Goal: Information Seeking & Learning: Compare options

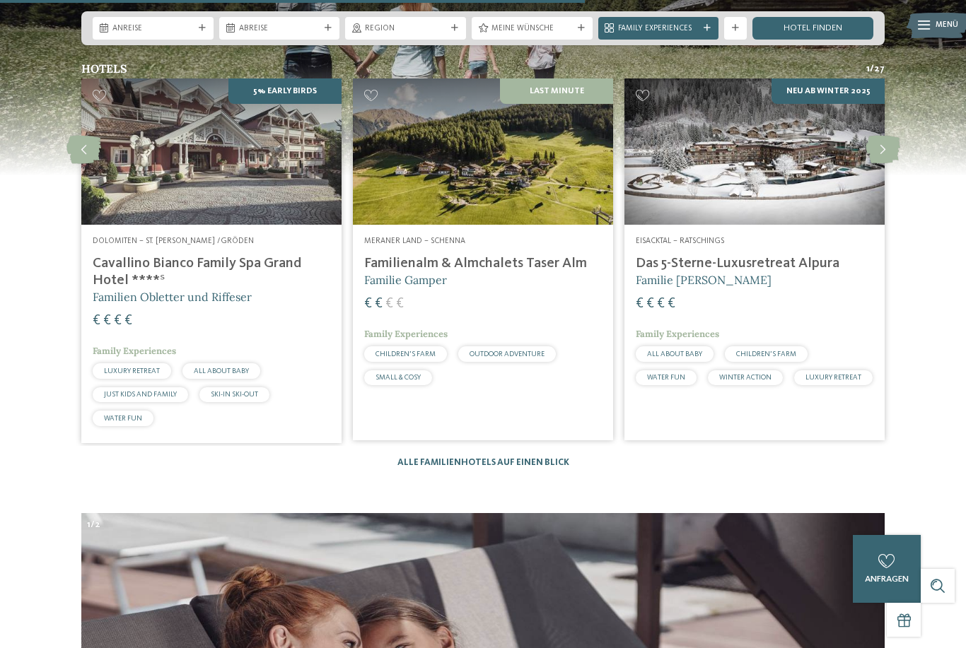
scroll to position [3084, 0]
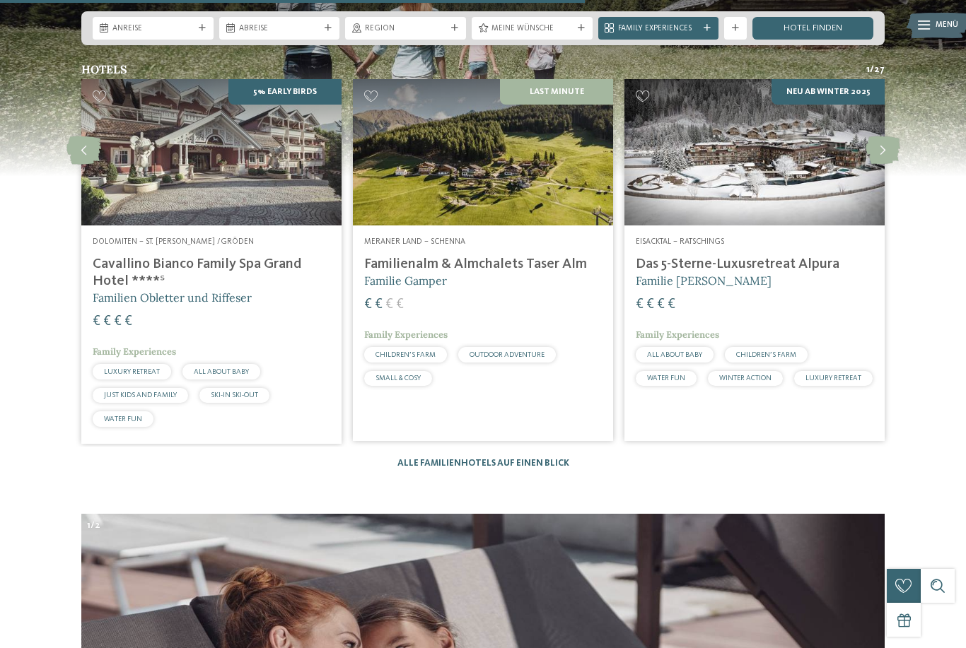
click at [550, 187] on img at bounding box center [483, 152] width 260 height 146
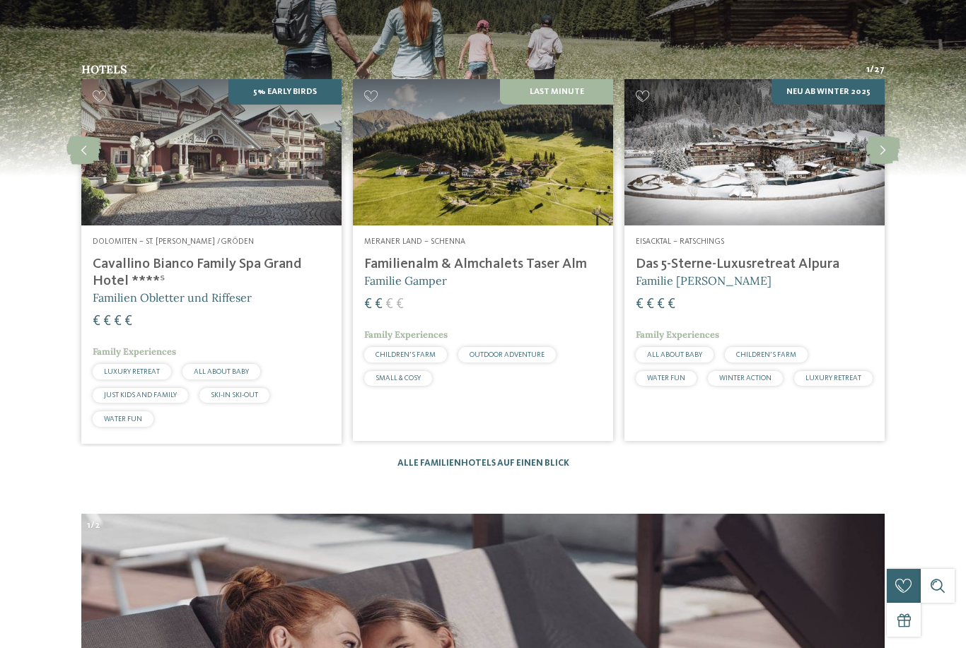
scroll to position [0, 0]
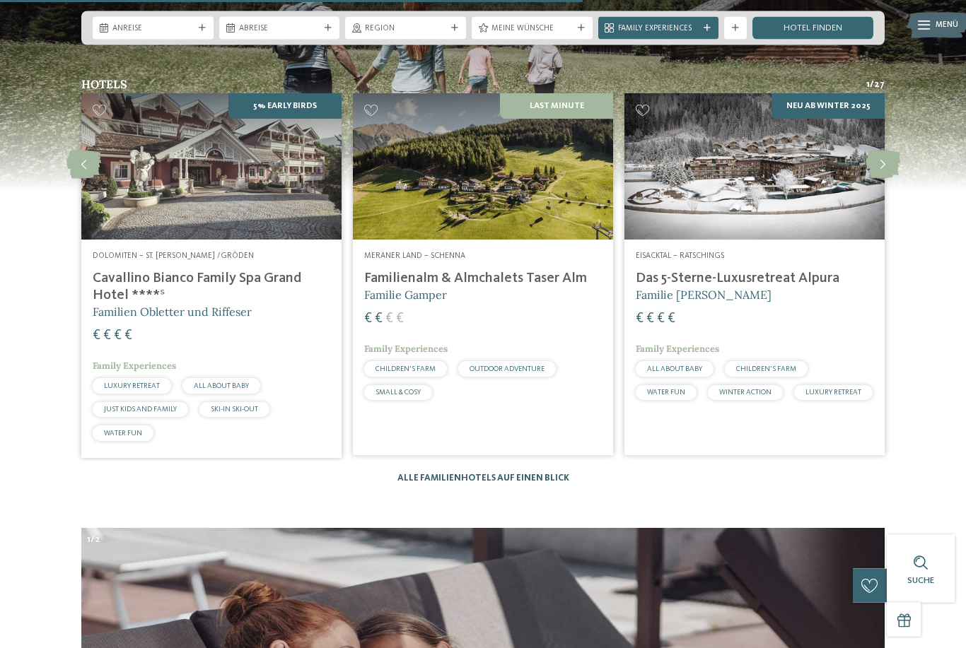
click at [525, 475] on link "Alle Familienhotels auf einen Blick" at bounding box center [483, 478] width 172 height 9
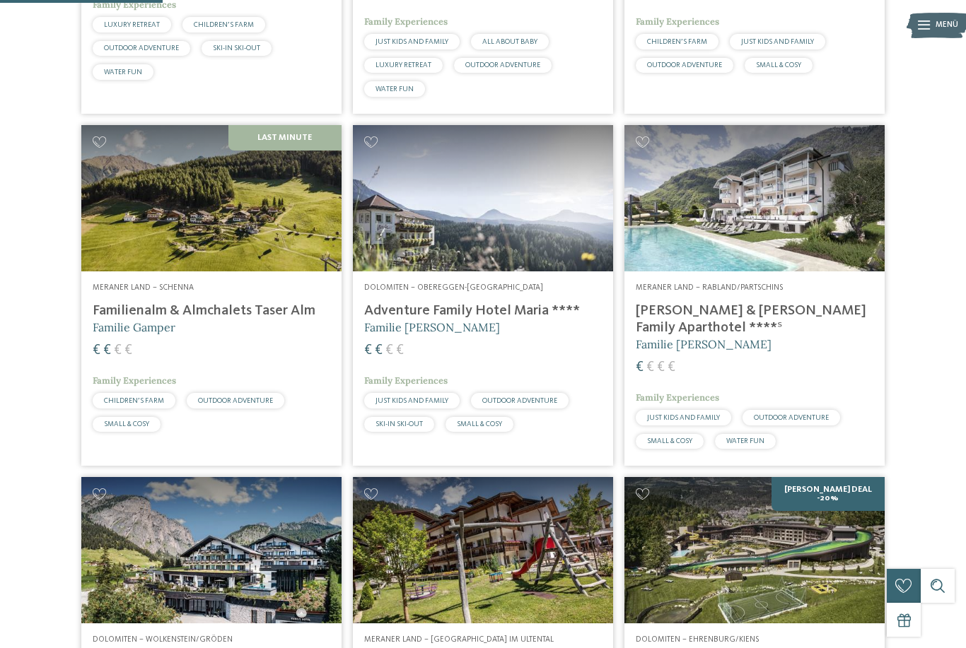
scroll to position [588, 0]
click at [520, 255] on img at bounding box center [483, 198] width 260 height 146
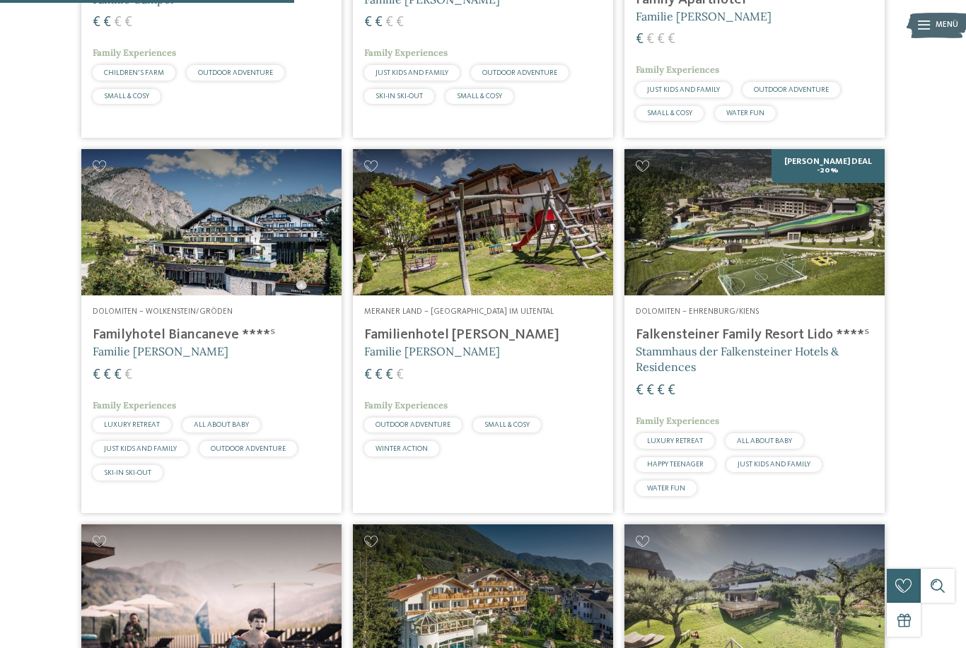
scroll to position [1163, 0]
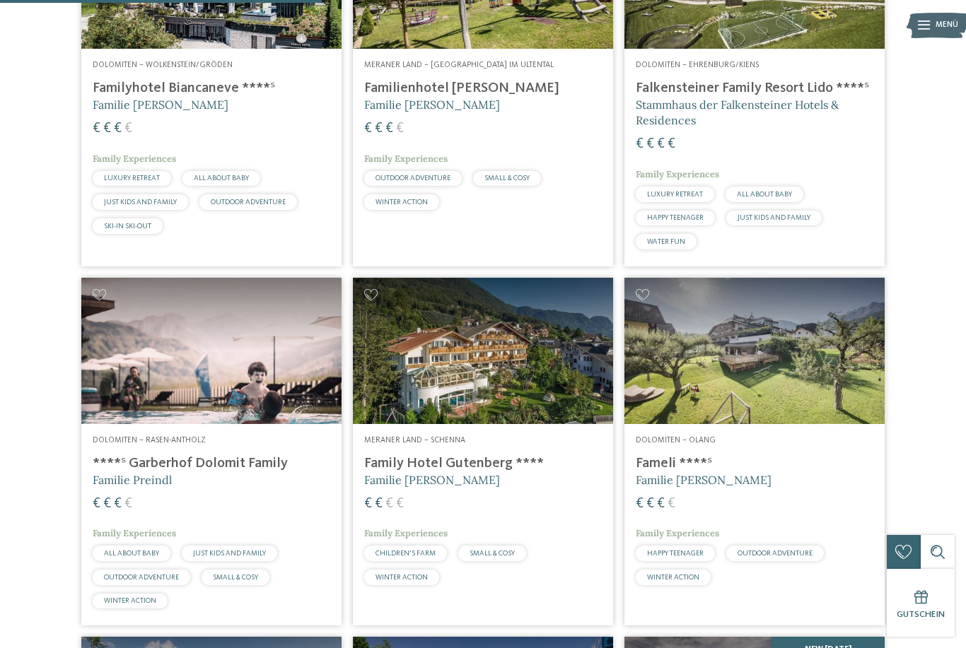
click at [525, 395] on img at bounding box center [483, 351] width 260 height 146
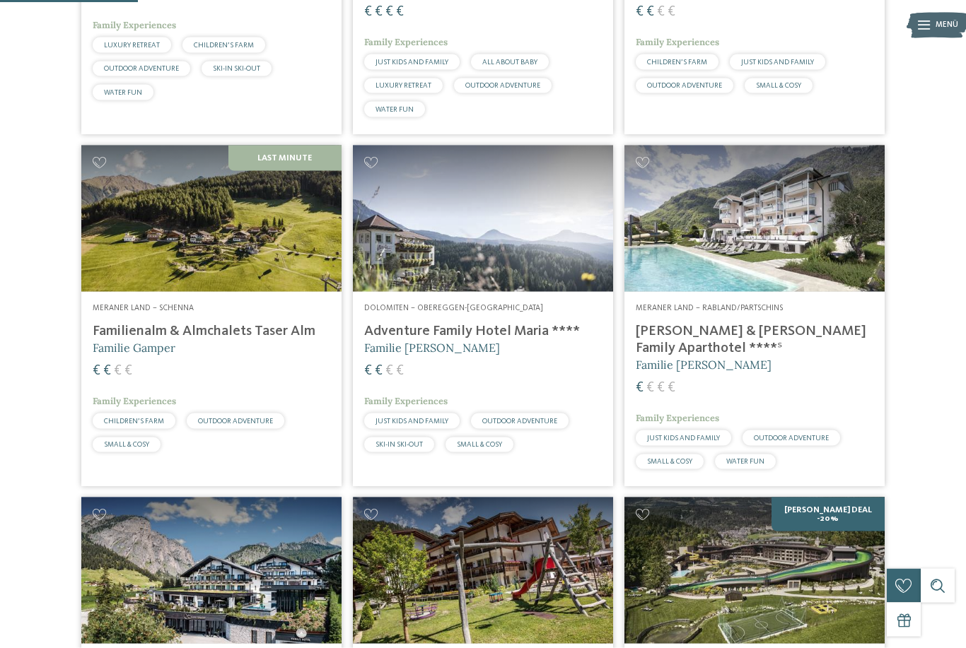
scroll to position [571, 0]
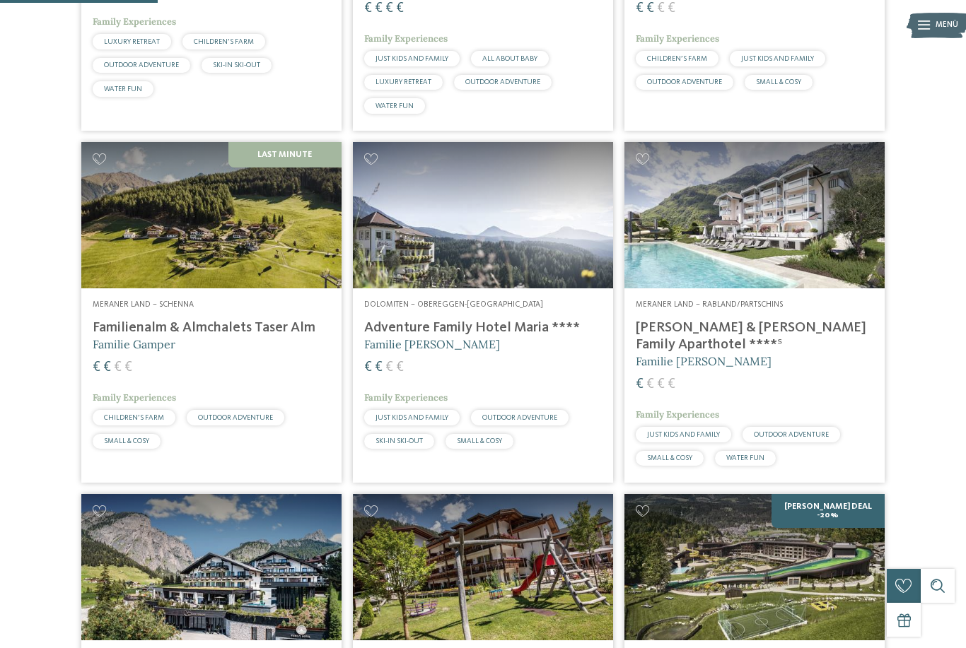
click at [262, 288] on img at bounding box center [211, 215] width 260 height 146
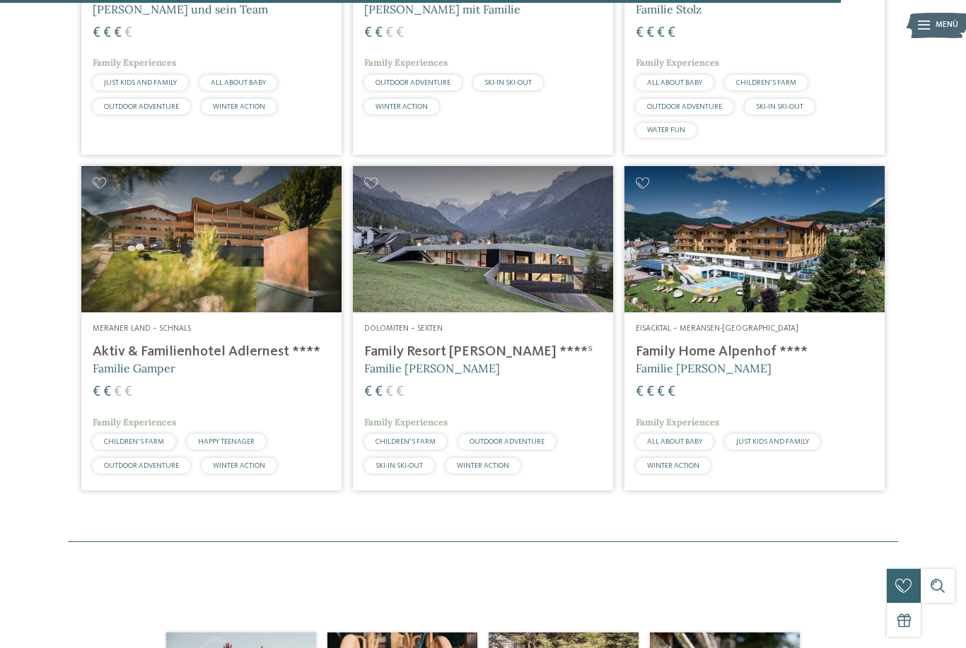
scroll to position [3059, 0]
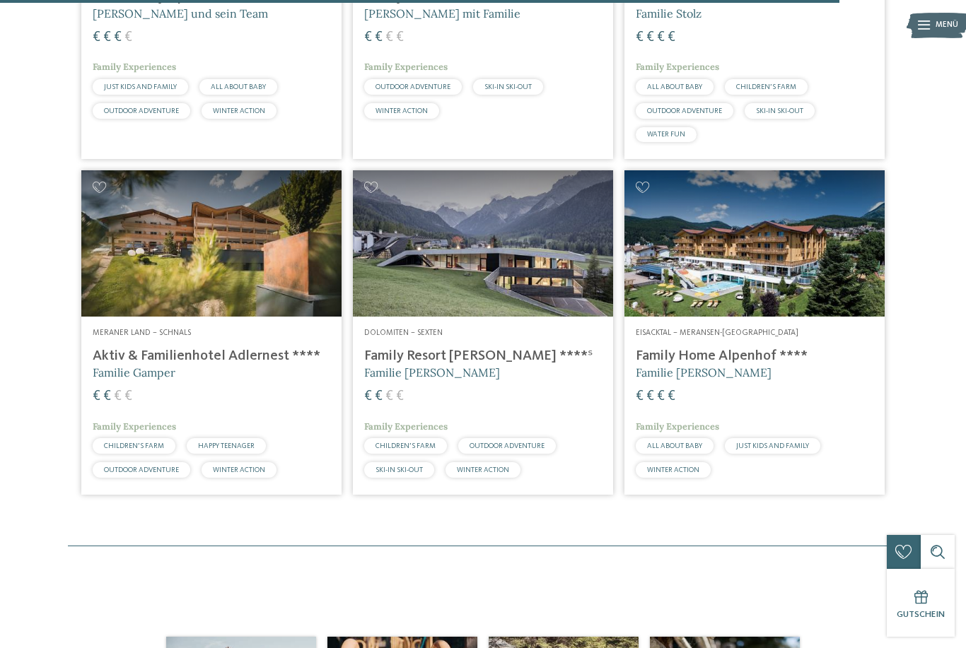
click at [257, 284] on img at bounding box center [211, 243] width 260 height 146
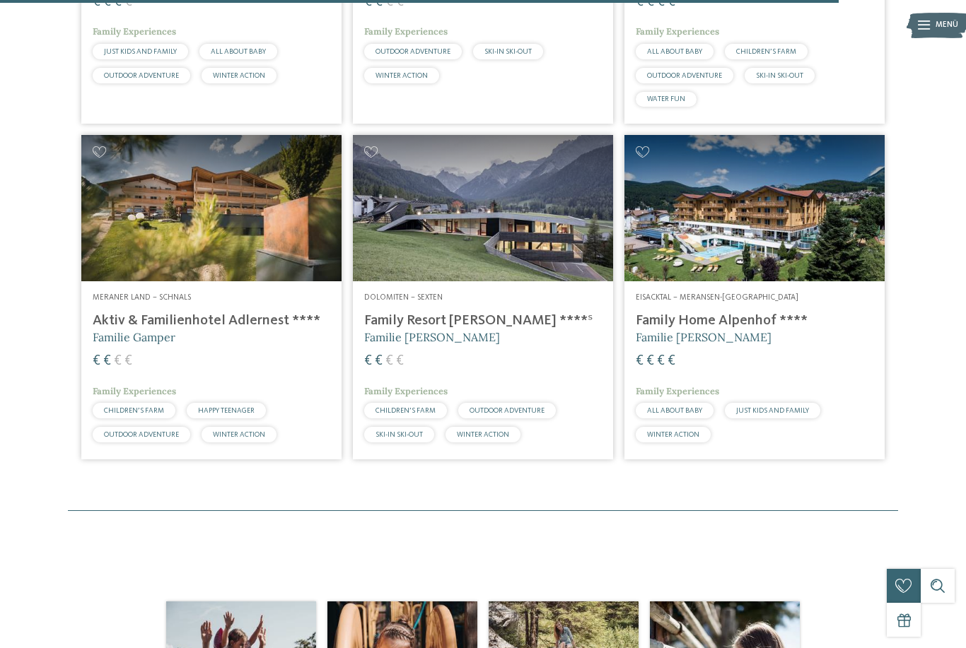
scroll to position [3064, 0]
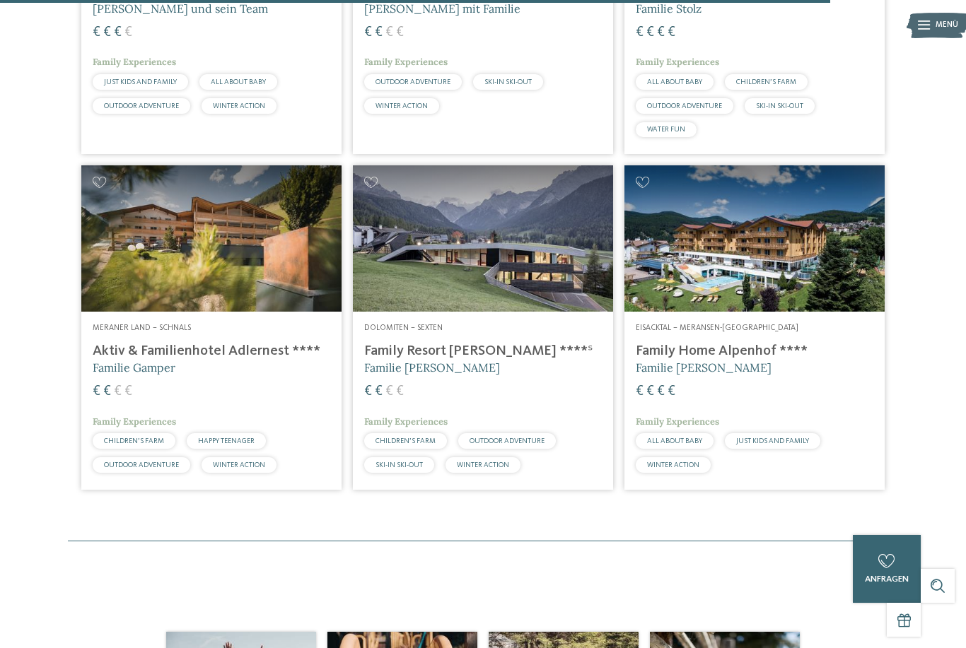
click at [542, 269] on img at bounding box center [483, 238] width 260 height 146
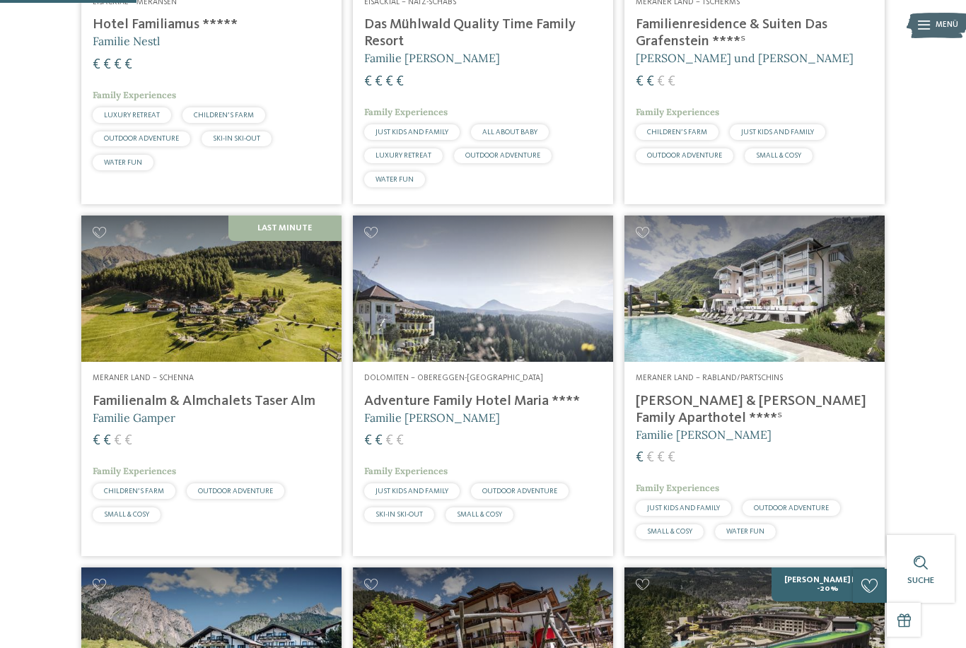
scroll to position [497, 0]
click at [293, 334] on img at bounding box center [211, 289] width 260 height 146
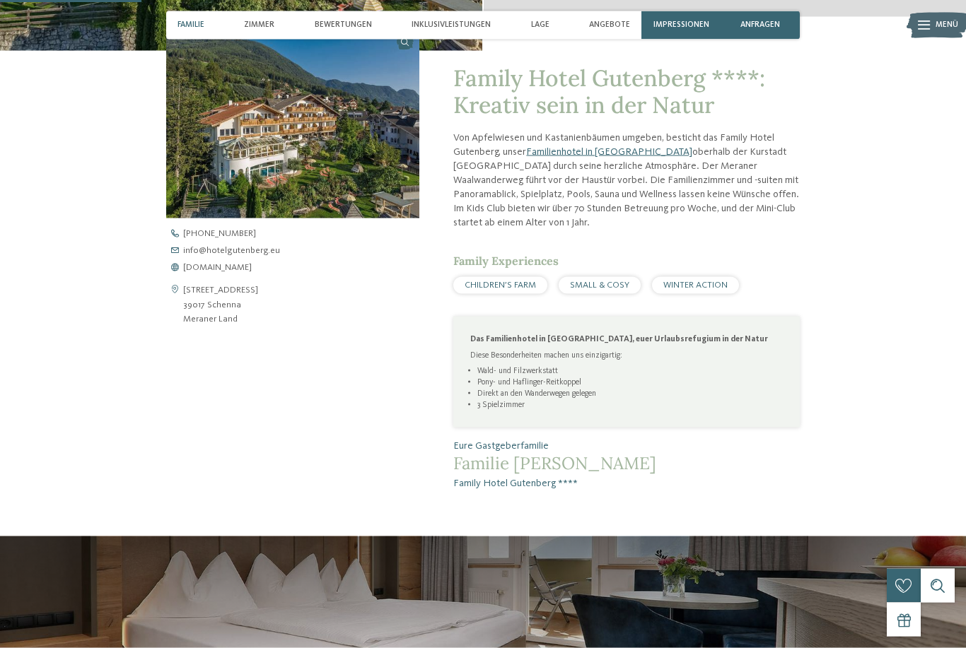
scroll to position [353, 0]
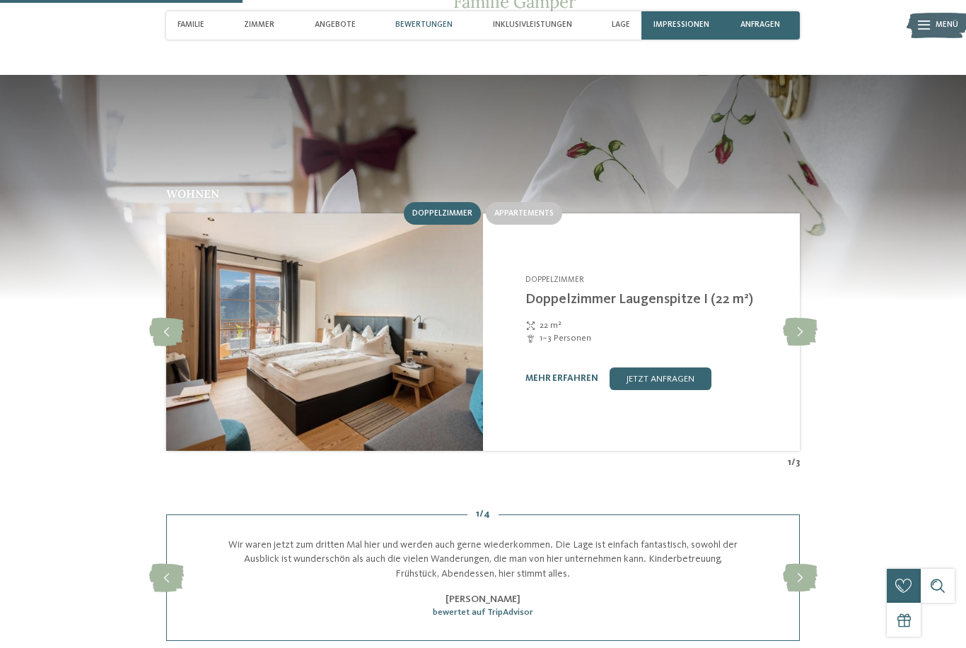
scroll to position [1142, 0]
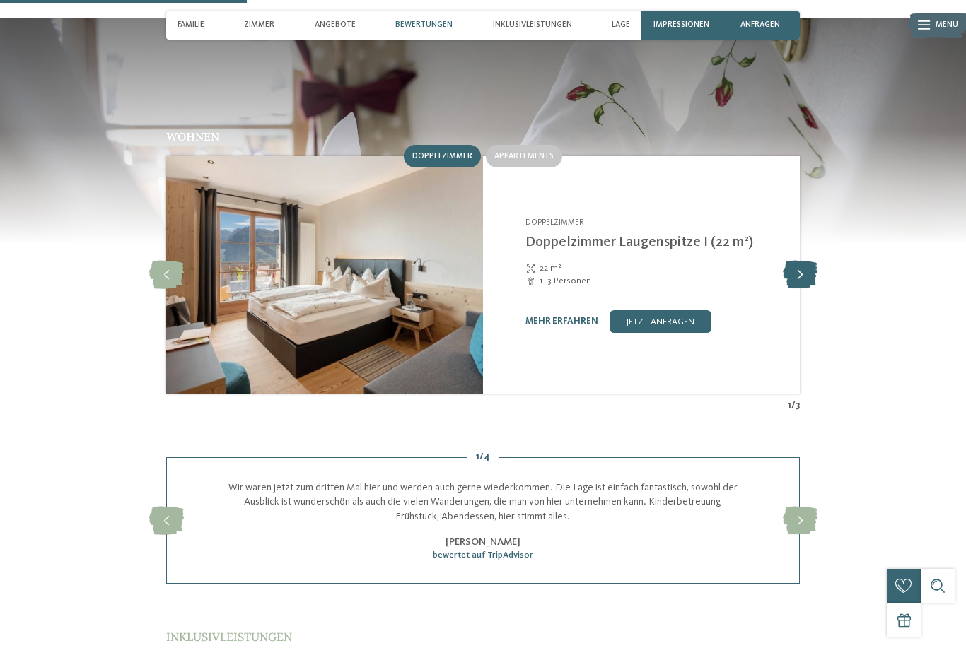
click at [798, 269] on icon at bounding box center [800, 275] width 35 height 28
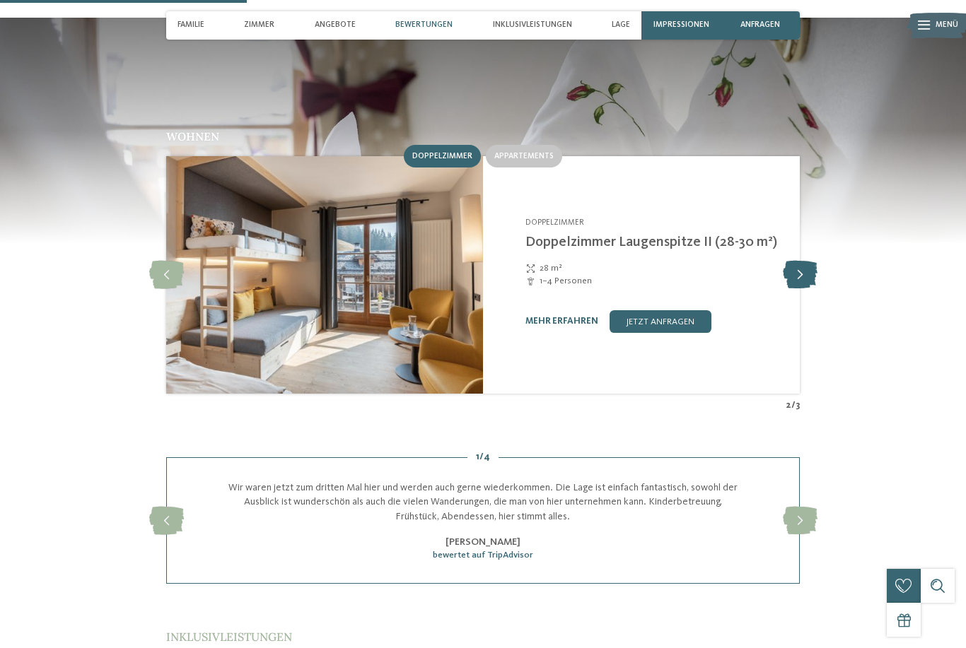
click at [800, 267] on icon at bounding box center [800, 275] width 35 height 28
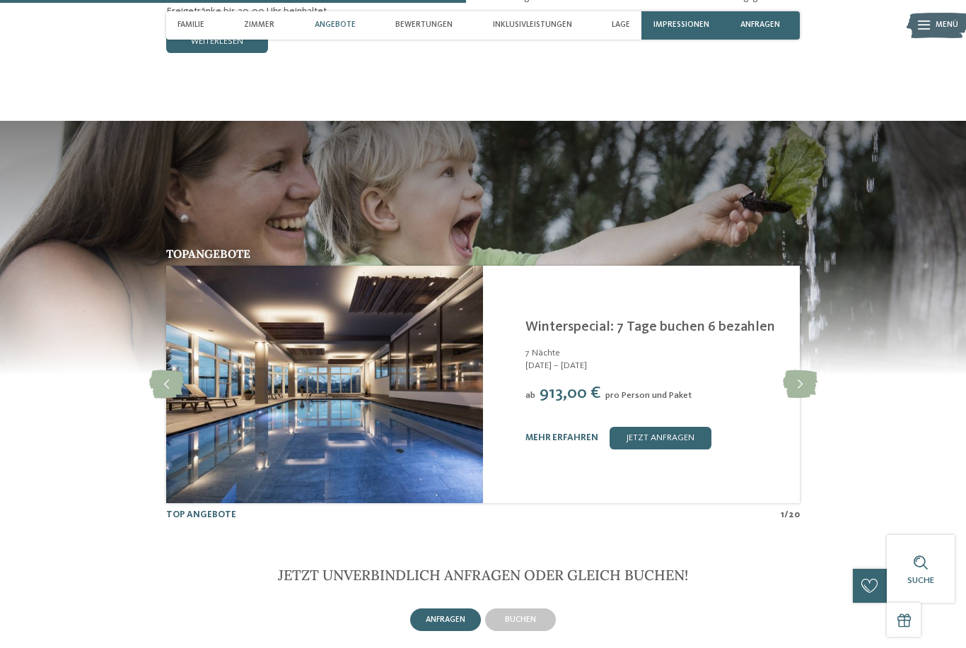
scroll to position [2157, 0]
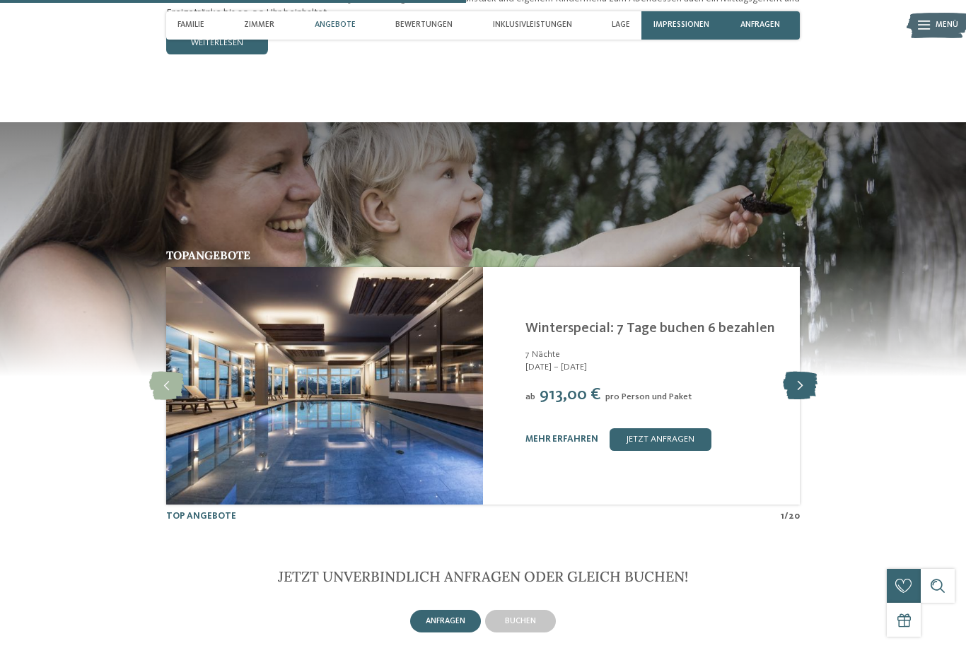
click at [799, 381] on icon at bounding box center [800, 386] width 35 height 28
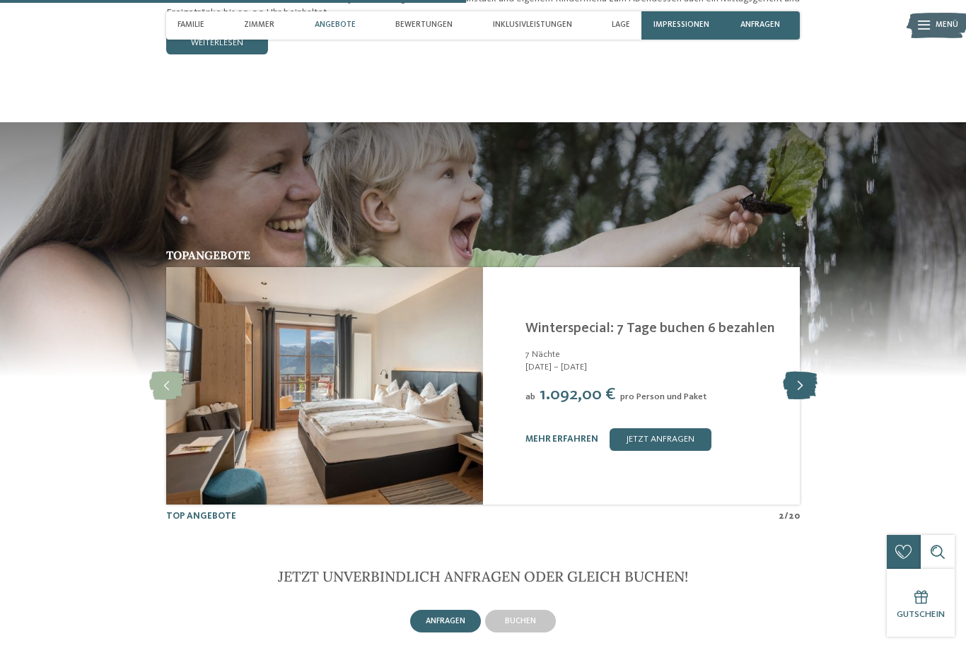
click at [801, 377] on icon at bounding box center [800, 386] width 35 height 28
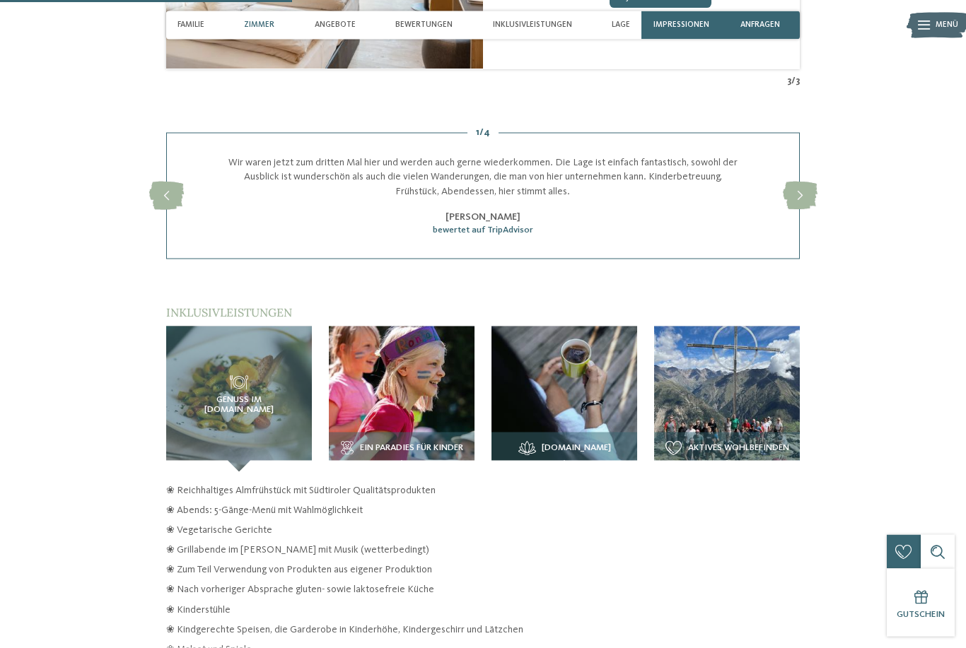
scroll to position [1326, 0]
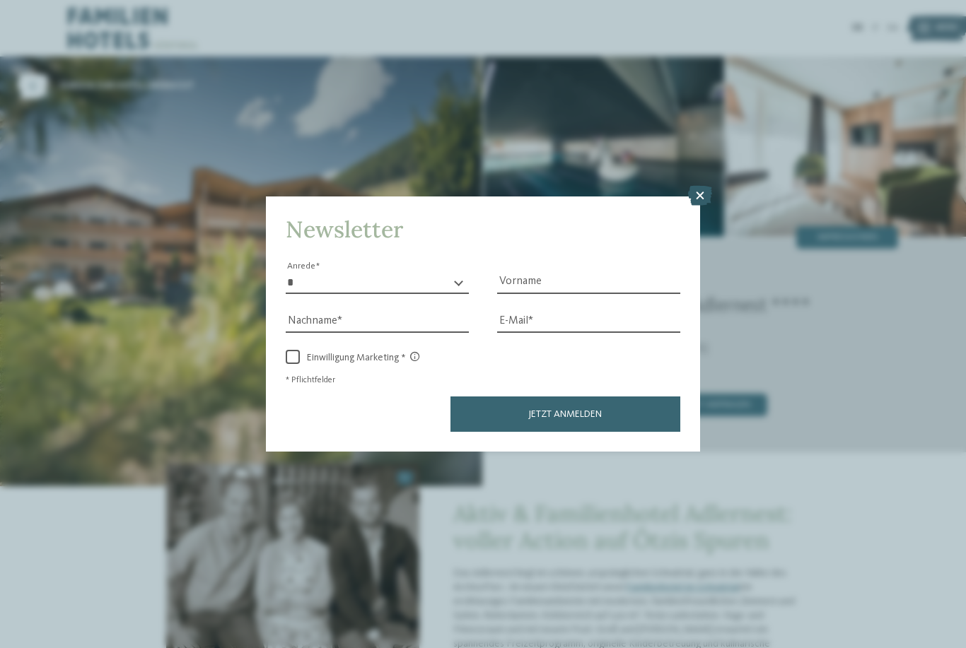
click at [695, 186] on icon at bounding box center [700, 196] width 24 height 20
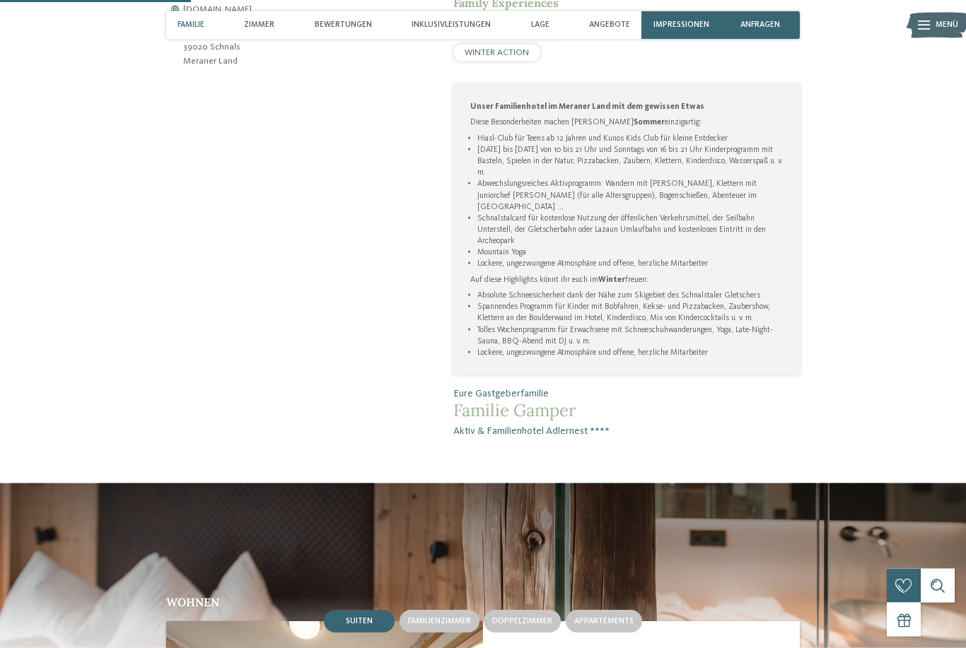
scroll to position [588, 0]
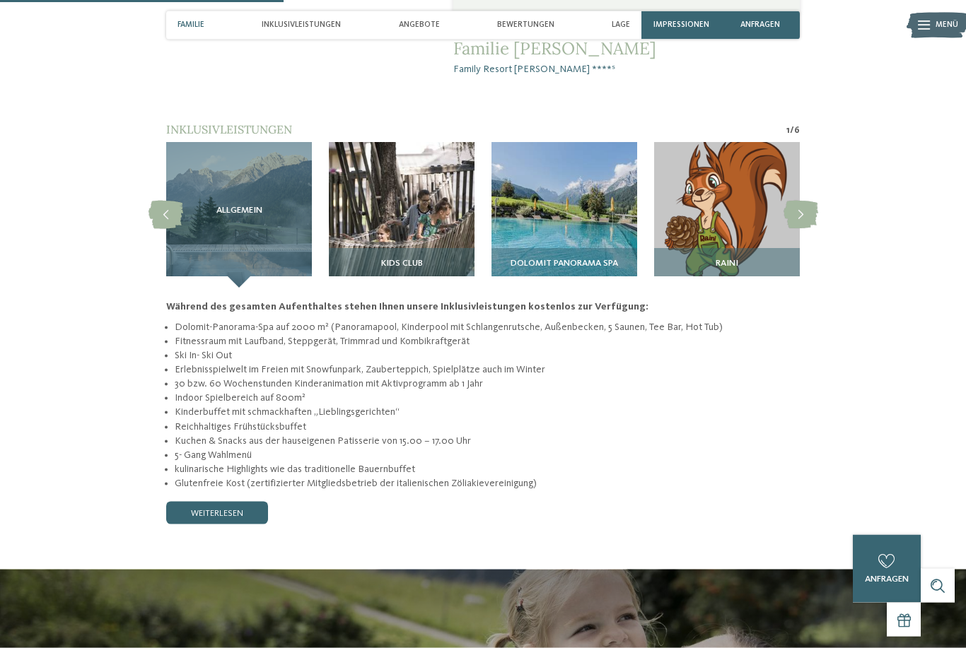
scroll to position [1041, 0]
click at [809, 203] on icon at bounding box center [800, 215] width 35 height 28
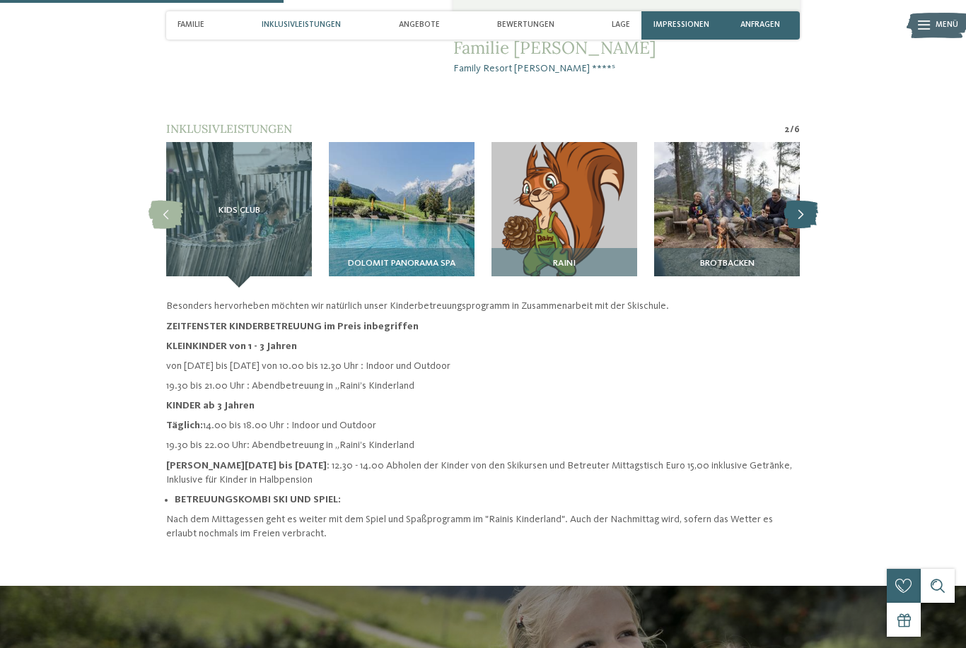
click at [806, 206] on icon at bounding box center [800, 215] width 35 height 28
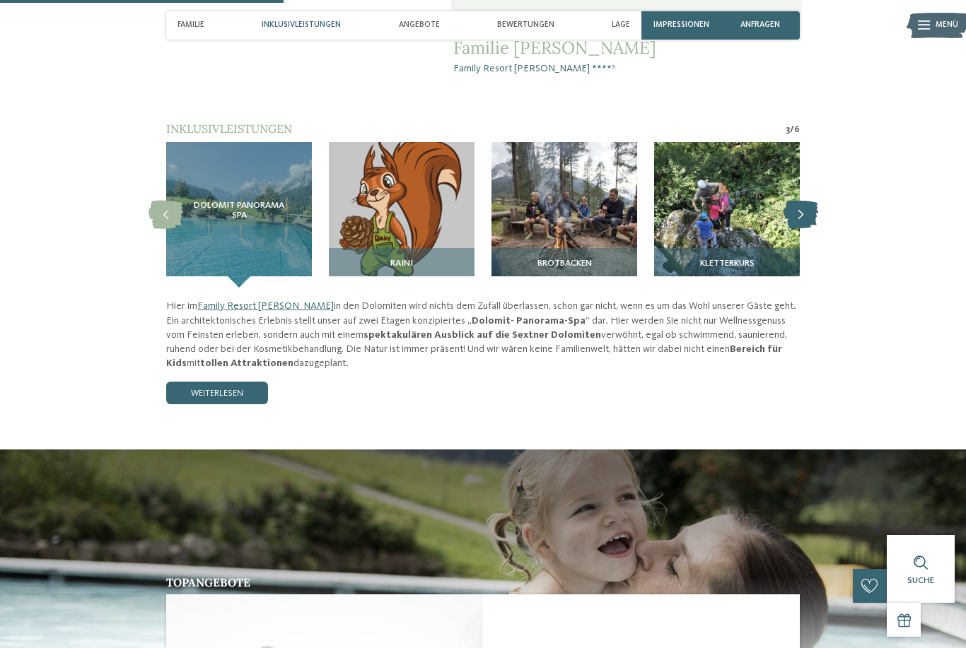
click at [802, 215] on icon at bounding box center [800, 215] width 35 height 28
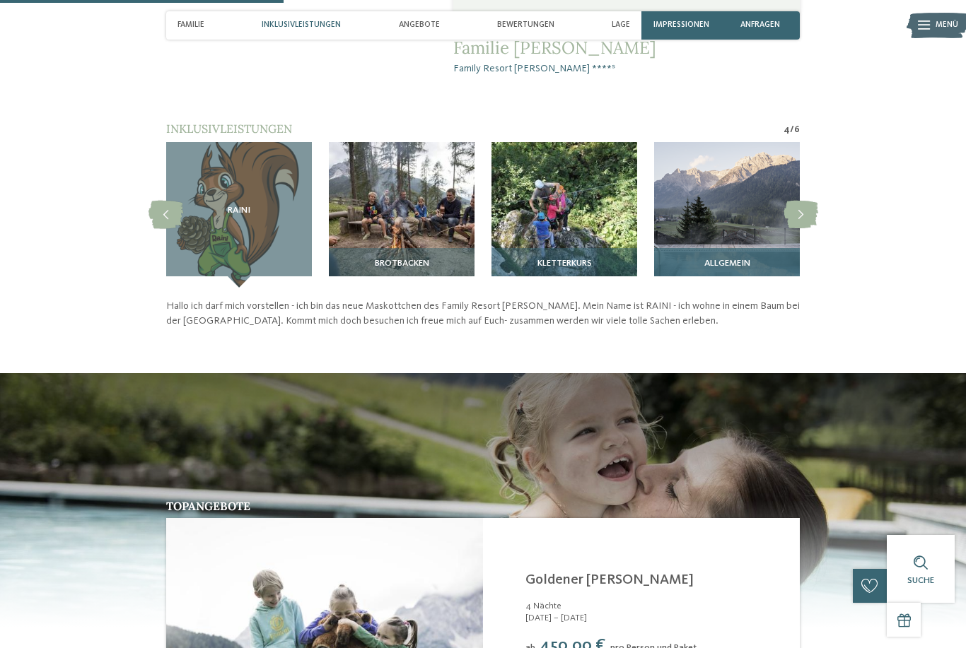
click at [727, 220] on img at bounding box center [727, 215] width 146 height 146
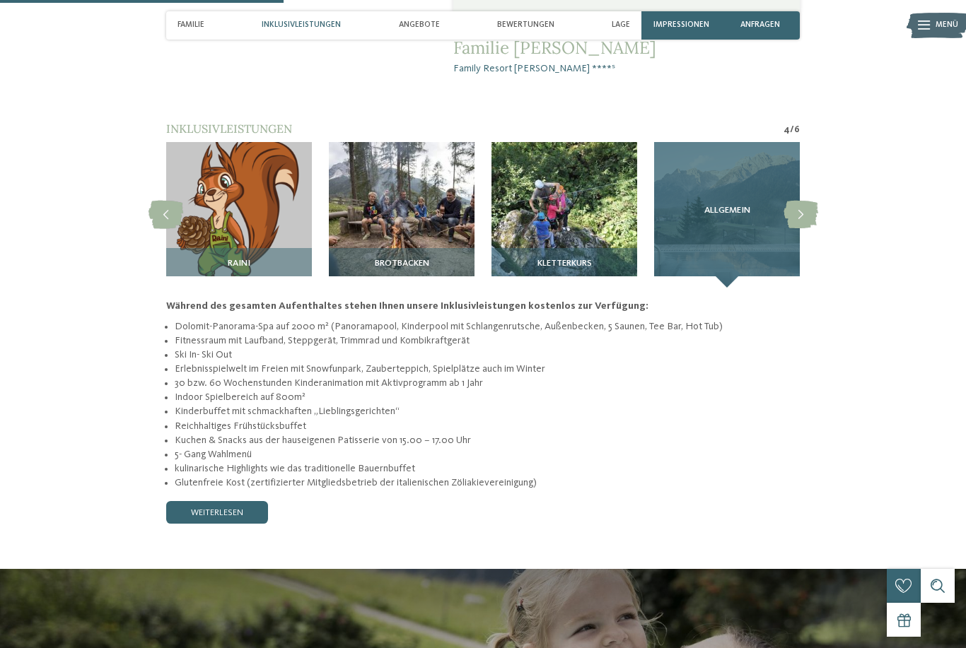
click at [730, 227] on div "Allgemein" at bounding box center [727, 215] width 146 height 146
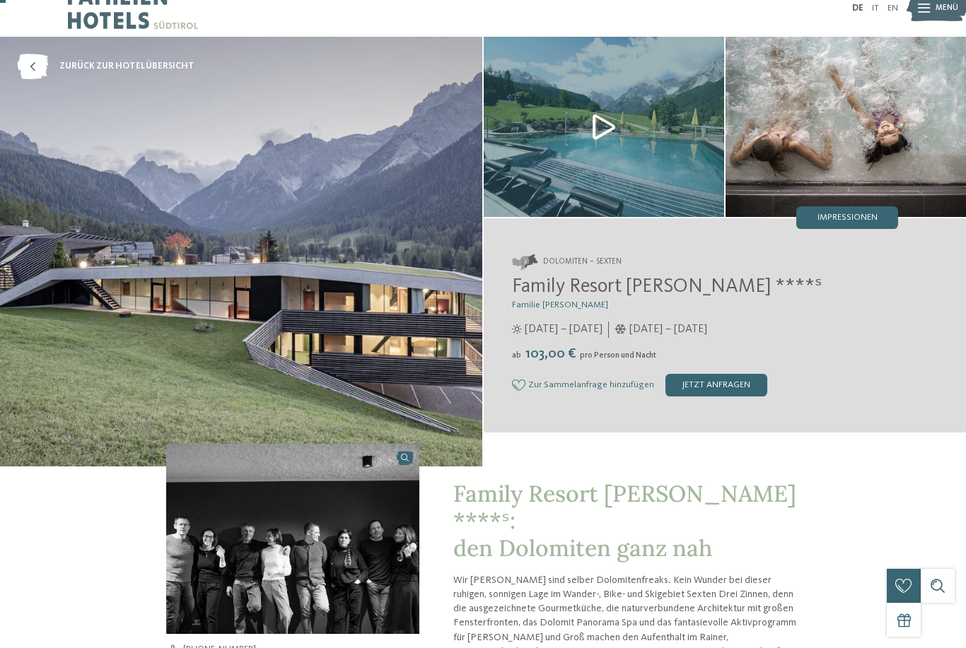
scroll to position [19, 0]
click at [607, 131] on img at bounding box center [604, 127] width 240 height 180
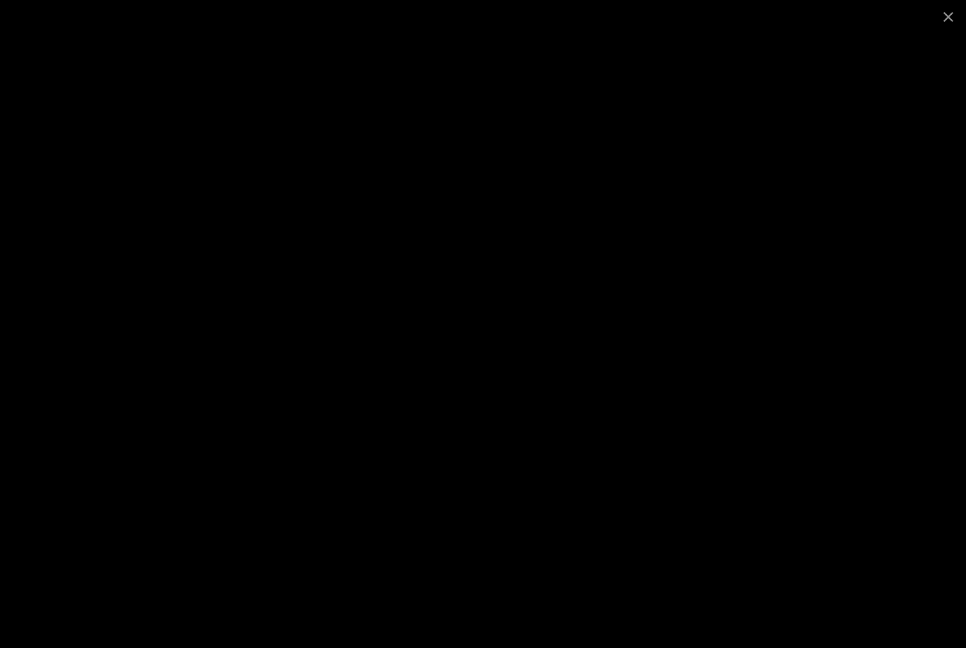
scroll to position [0, 0]
click at [956, 15] on span at bounding box center [947, 16] width 35 height 33
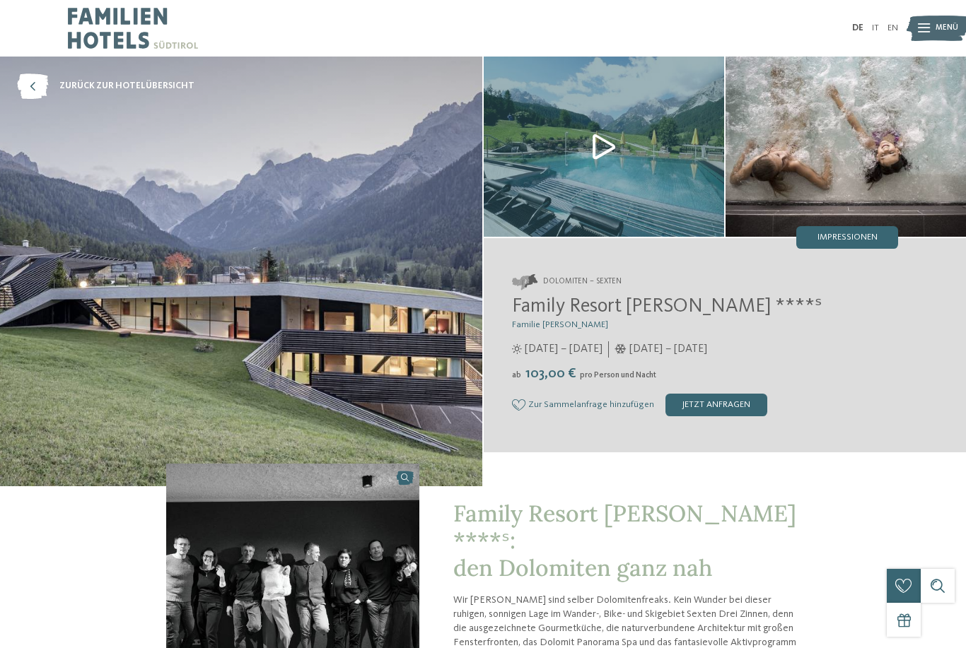
scroll to position [19, 0]
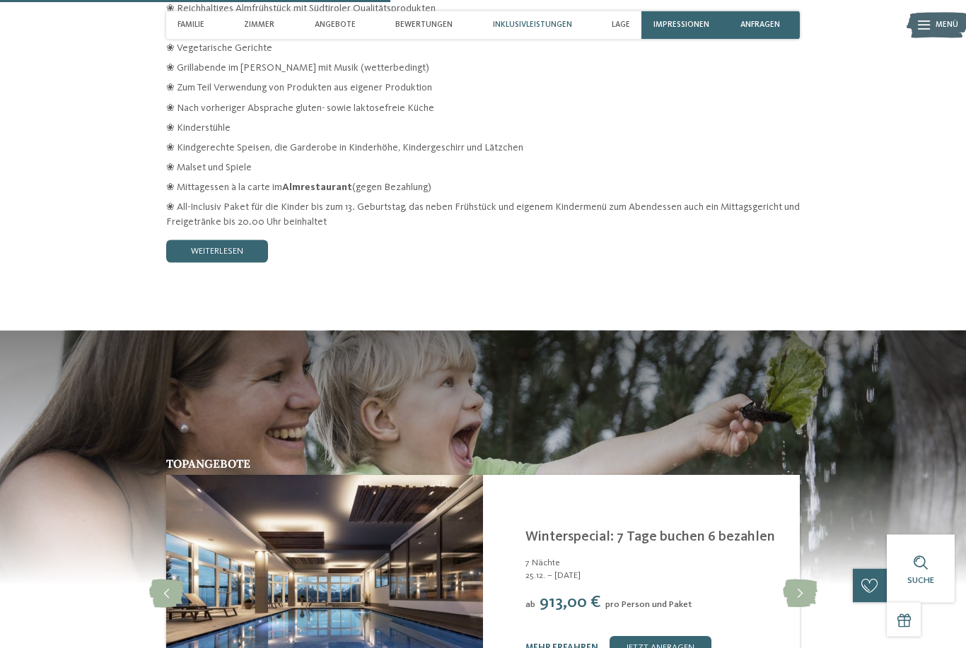
scroll to position [2183, 0]
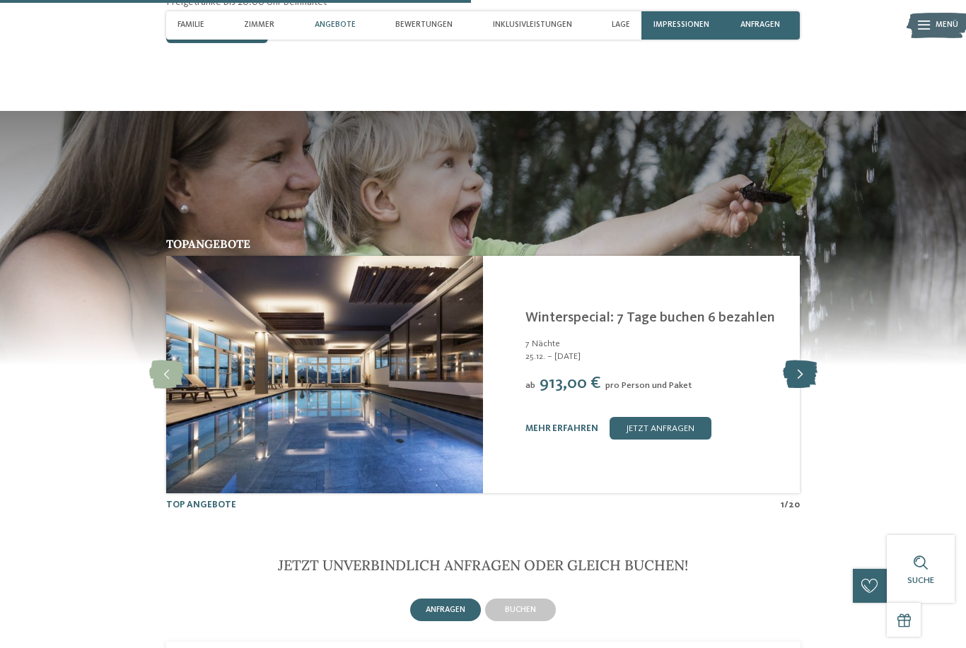
click at [797, 361] on icon at bounding box center [800, 375] width 35 height 28
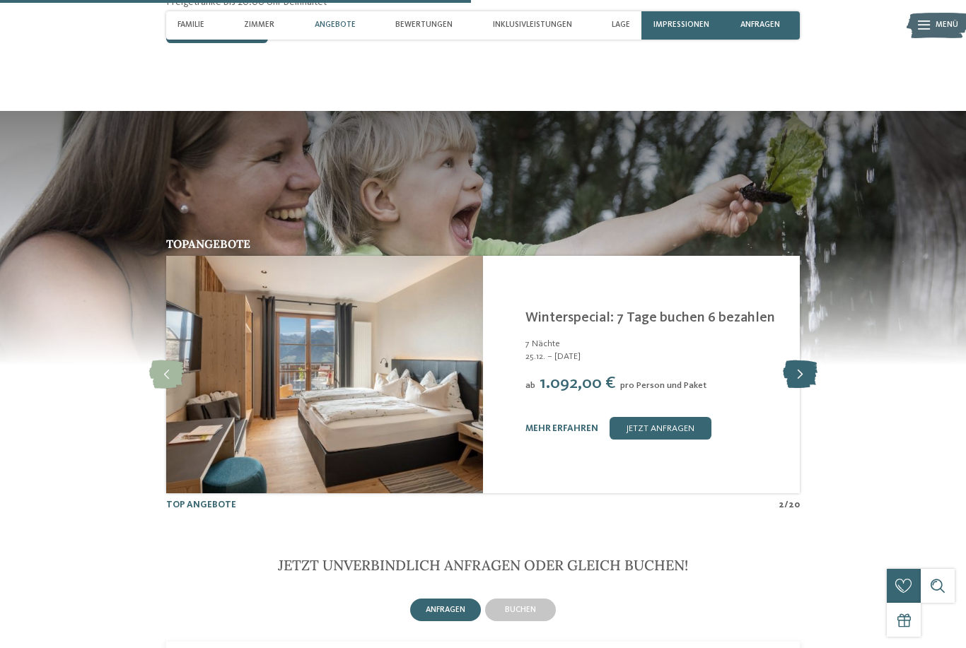
click at [803, 361] on icon at bounding box center [800, 375] width 35 height 28
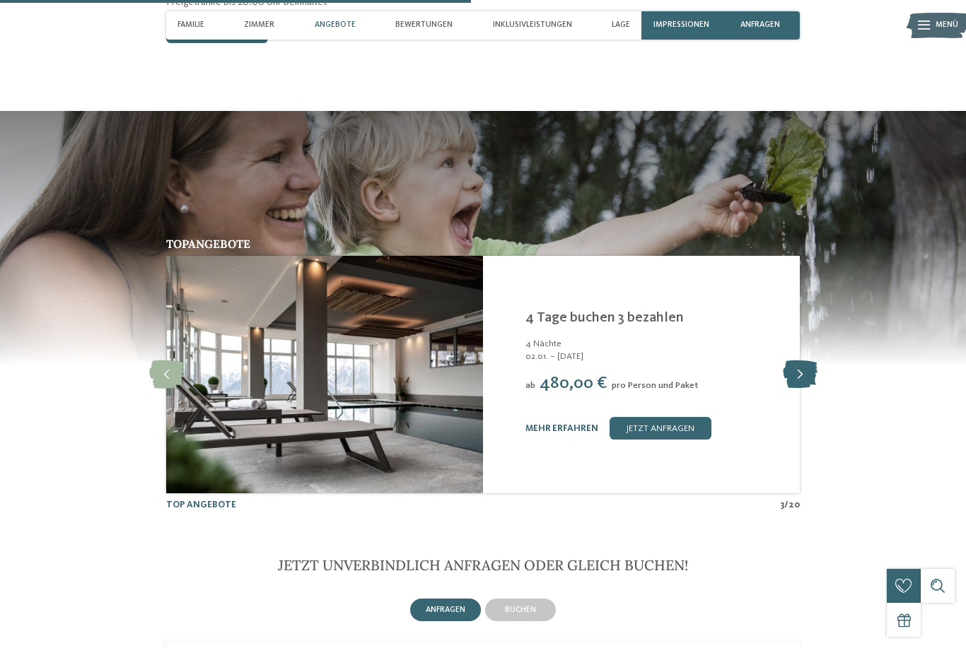
click at [801, 361] on icon at bounding box center [800, 375] width 35 height 28
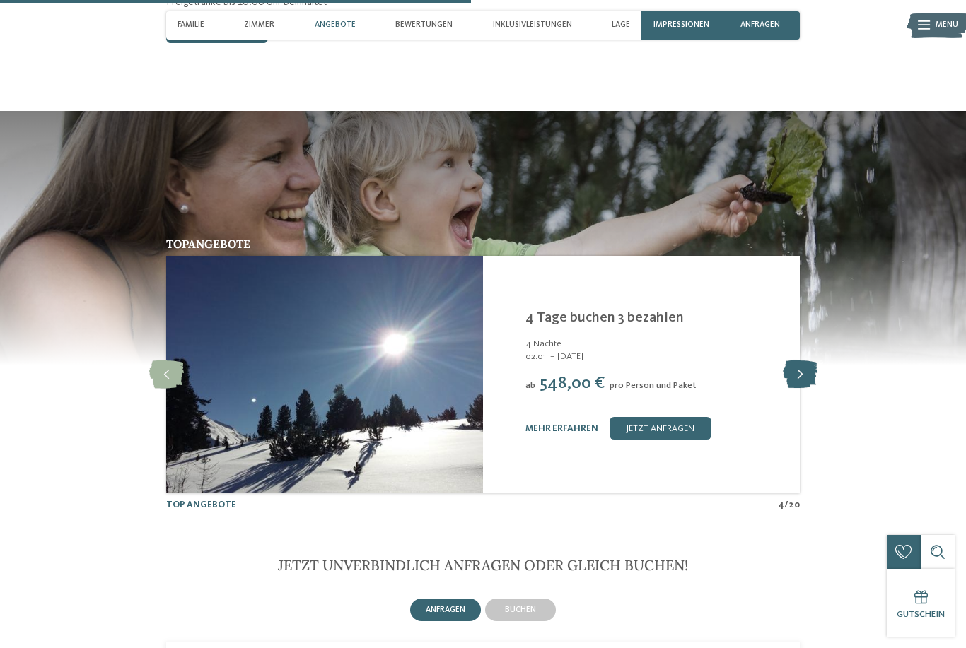
click at [797, 361] on icon at bounding box center [800, 375] width 35 height 28
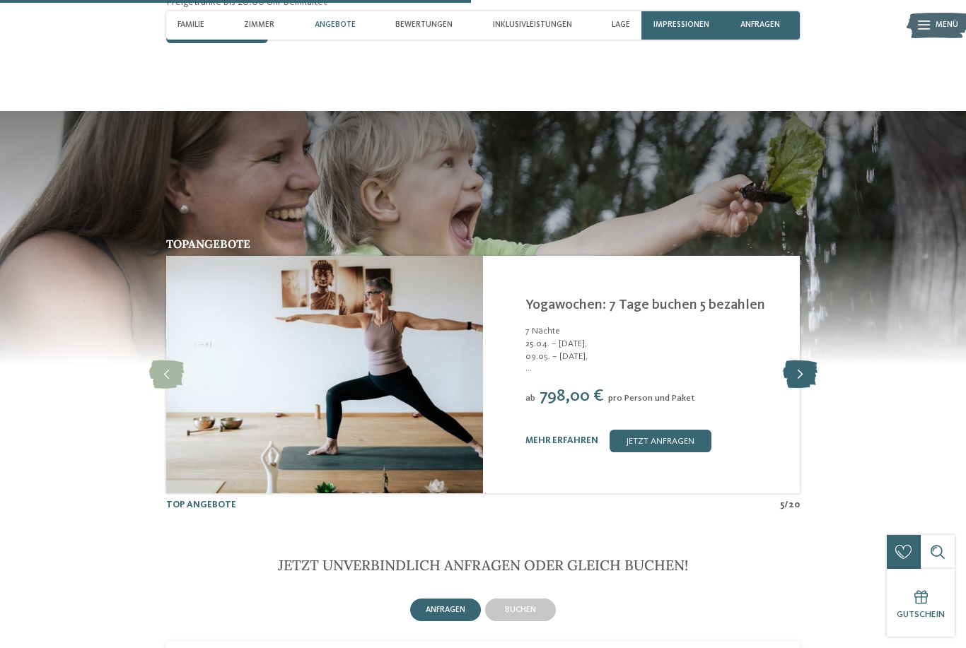
click at [799, 365] on icon at bounding box center [800, 375] width 35 height 28
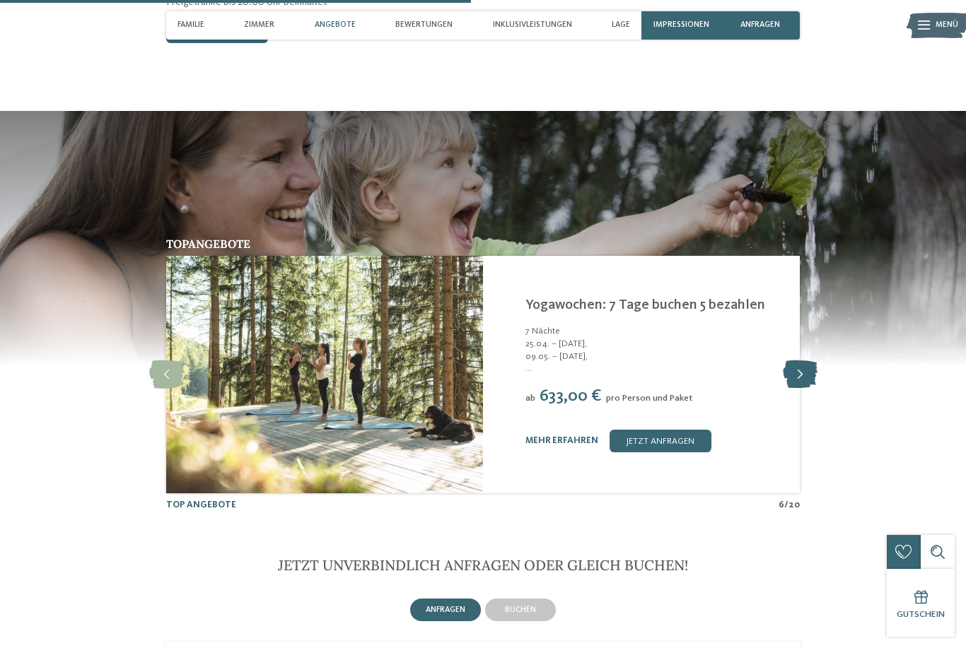
click at [814, 361] on icon at bounding box center [800, 375] width 35 height 28
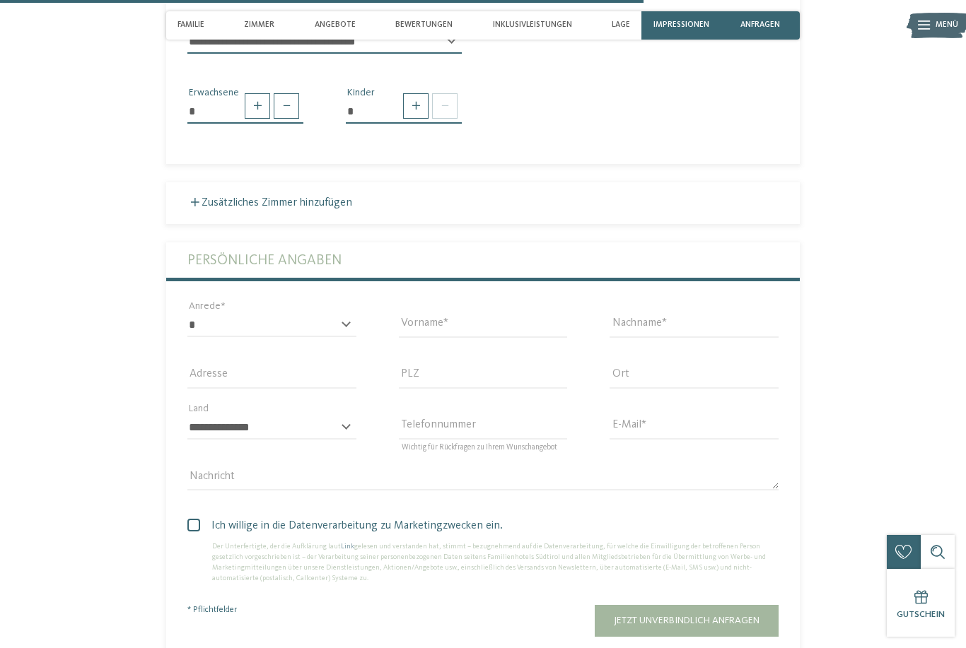
scroll to position [2946, 0]
